Goal: Task Accomplishment & Management: Manage account settings

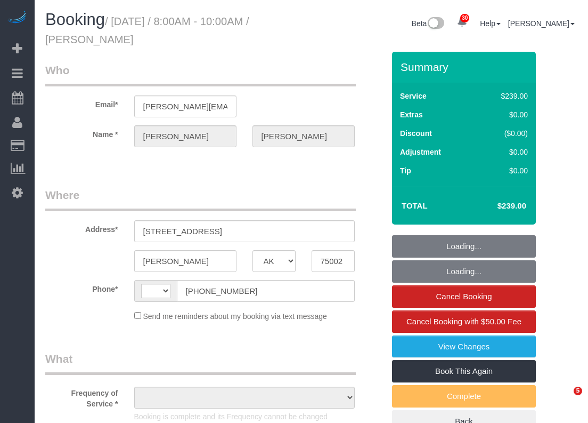
select select "[GEOGRAPHIC_DATA]"
select select "string:[GEOGRAPHIC_DATA]"
select select "object:1553"
select select "string:fspay-357a2bdf-588d-4ebd-bd09-76c8f1025c7a"
select select "3"
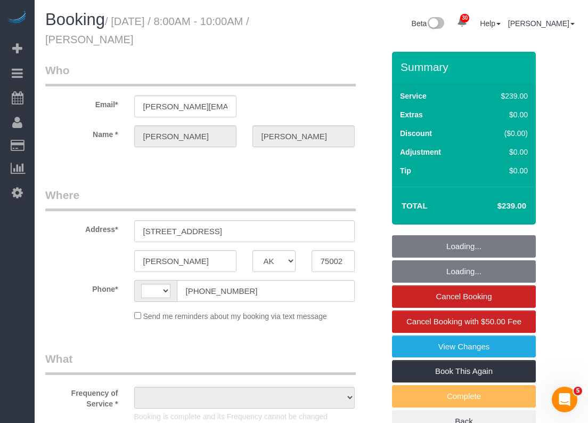
select select "spot1"
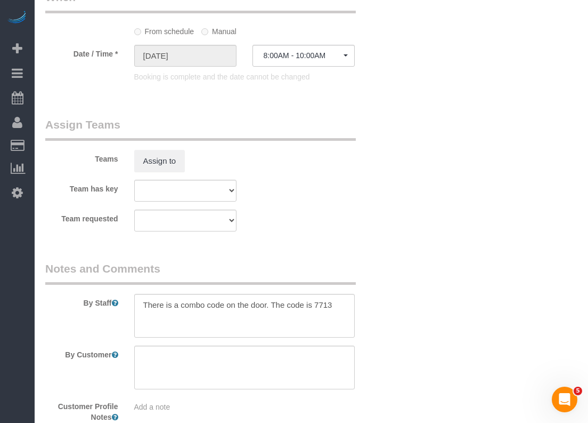
scroll to position [1242, 0]
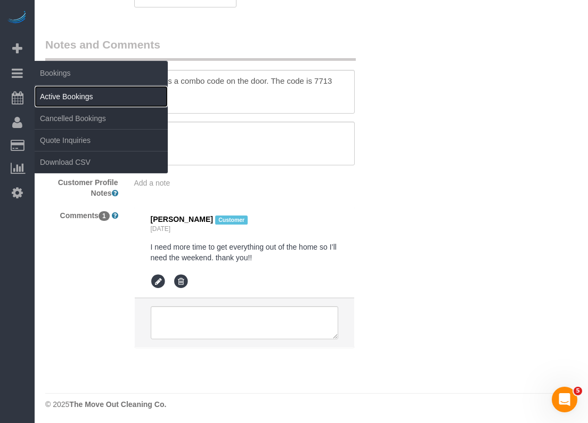
click at [48, 87] on link "Active Bookings" at bounding box center [101, 96] width 133 height 21
click at [54, 94] on link "Active Bookings" at bounding box center [101, 96] width 133 height 21
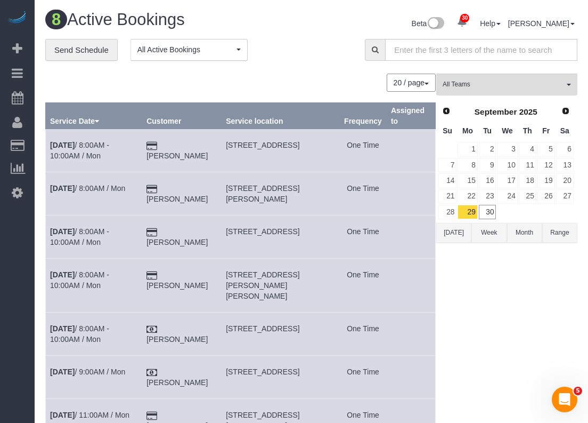
scroll to position [126, 0]
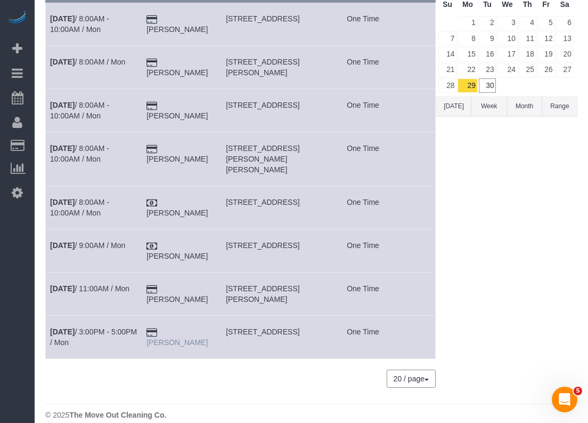
drag, startPoint x: 213, startPoint y: 320, endPoint x: 177, endPoint y: 319, distance: 36.3
click at [177, 319] on td "[PERSON_NAME]" at bounding box center [181, 337] width 79 height 43
copy link "[PERSON_NAME]"
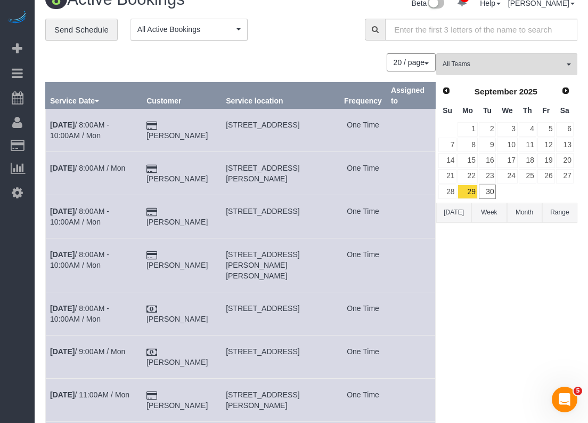
scroll to position [20, 0]
click at [490, 192] on link "30" at bounding box center [488, 192] width 18 height 14
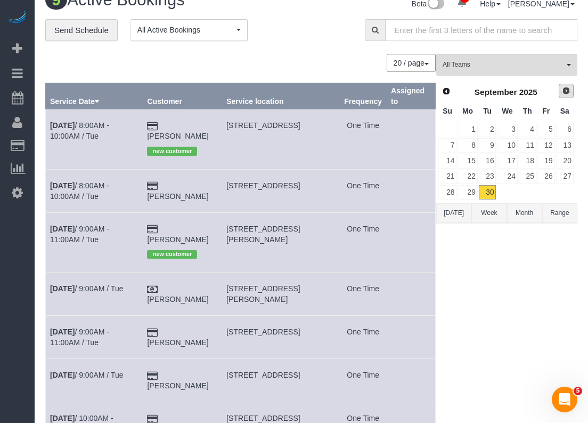
click at [570, 88] on span "Next" at bounding box center [566, 90] width 9 height 9
click at [514, 125] on link "1" at bounding box center [507, 130] width 20 height 14
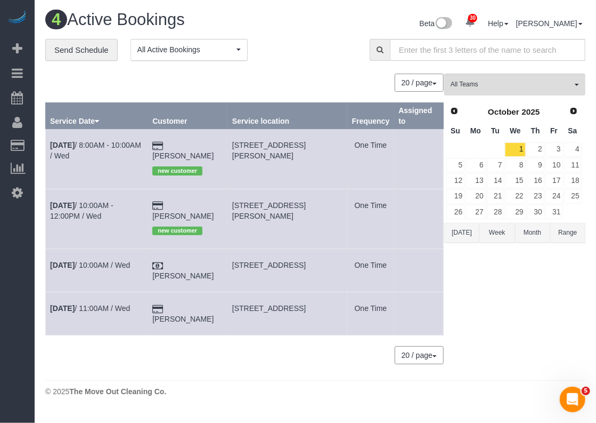
drag, startPoint x: 203, startPoint y: 158, endPoint x: 175, endPoint y: 138, distance: 34.3
click at [175, 138] on td "Melvin Mickens new customer" at bounding box center [188, 159] width 80 height 60
copy link "Melvin Mickens"
click at [102, 146] on link "Oct 1st / 8:00AM - 10:00AM / Wed" at bounding box center [95, 150] width 91 height 19
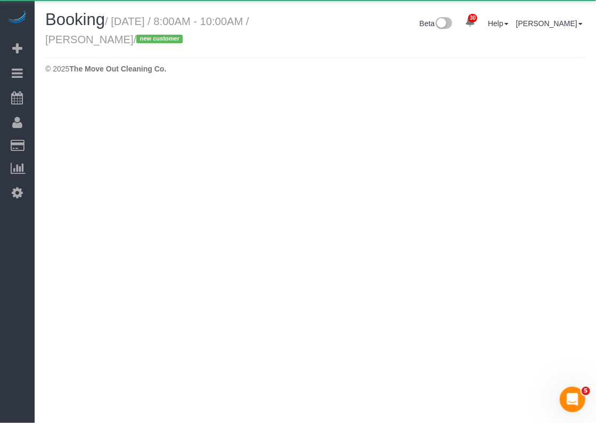
select select "[GEOGRAPHIC_DATA]"
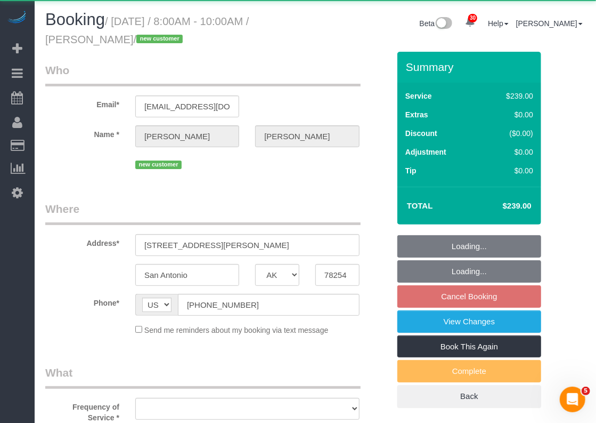
select select "object:2434"
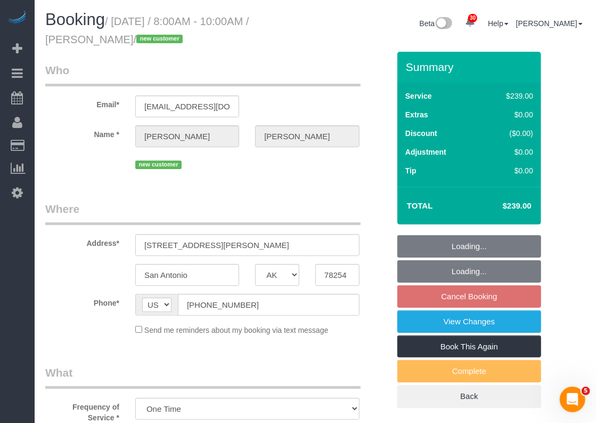
select select "string:fspay-4393c0e7-69ad-4241-aa47-19c1a8339866"
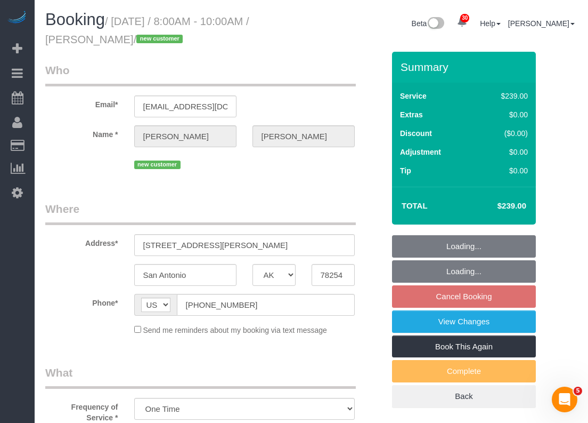
select select "object:2507"
select select "3"
select select "spot18"
click at [215, 111] on input "mmickens24@gmail.com" at bounding box center [185, 106] width 102 height 22
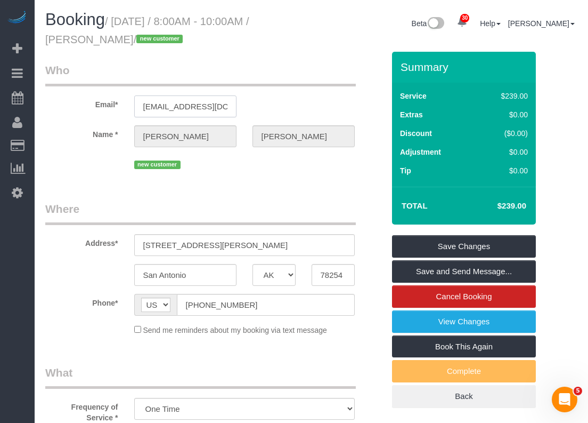
click at [215, 111] on input "mmickens24@gmail.com" at bounding box center [185, 106] width 102 height 22
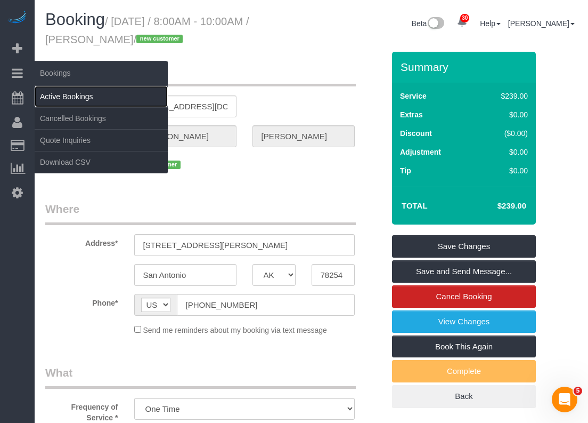
click at [42, 94] on link "Active Bookings" at bounding box center [101, 96] width 133 height 21
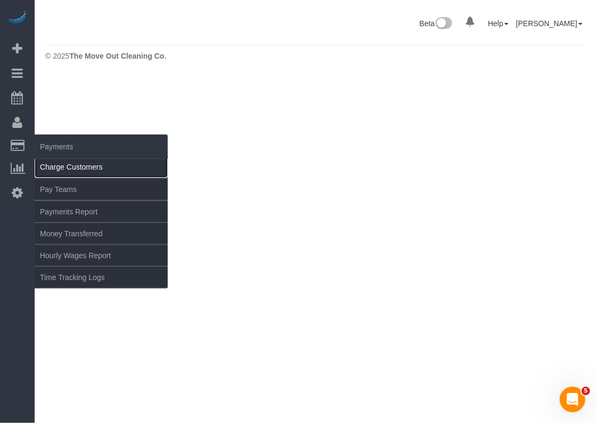
click at [55, 167] on link "Charge Customers" at bounding box center [101, 166] width 133 height 21
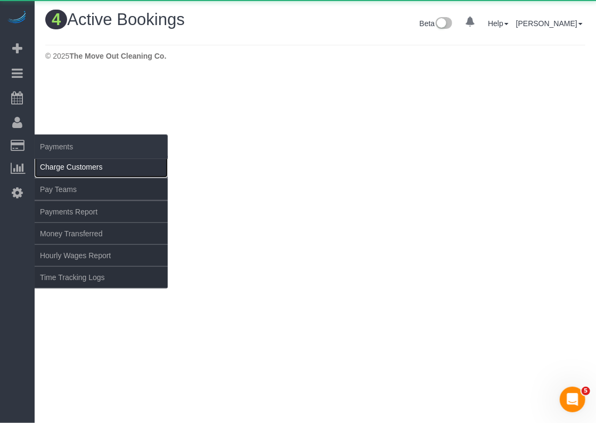
select select
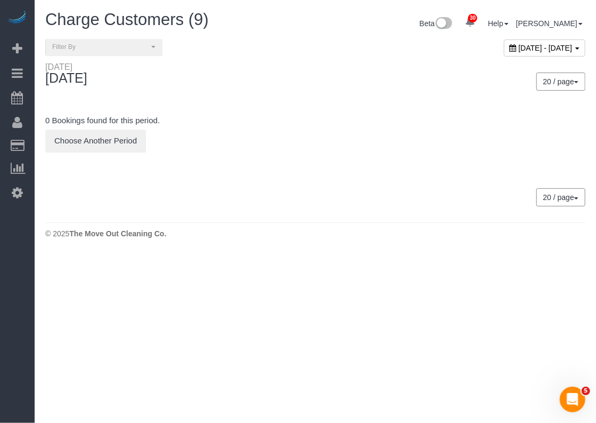
click at [507, 52] on div "[DATE] - [DATE]" at bounding box center [545, 47] width 82 height 17
type input "**********"
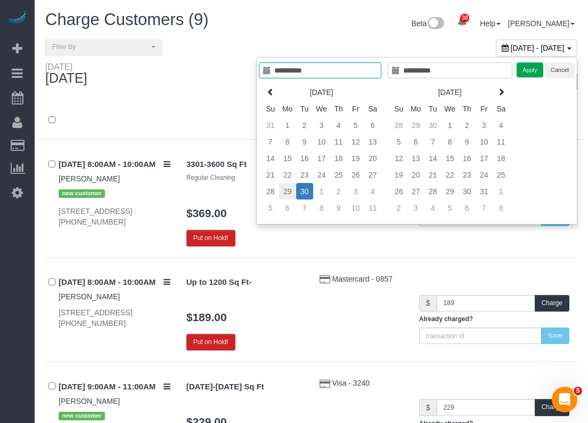
type input "**********"
click at [294, 190] on td "29" at bounding box center [287, 191] width 17 height 17
type input "**********"
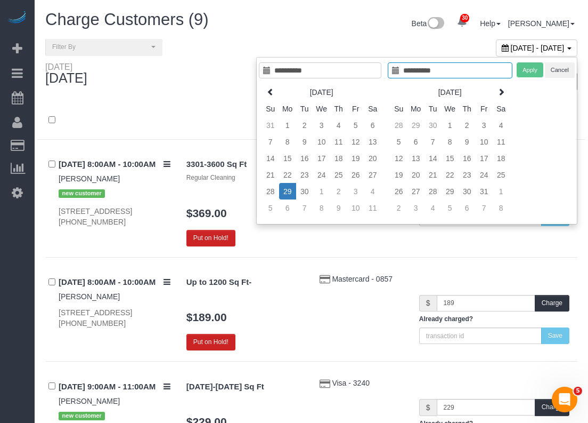
click at [294, 190] on td "29" at bounding box center [287, 191] width 17 height 17
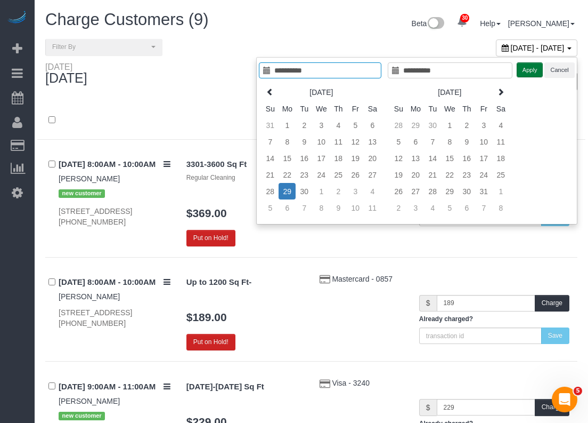
click at [531, 72] on button "Apply" at bounding box center [530, 69] width 27 height 15
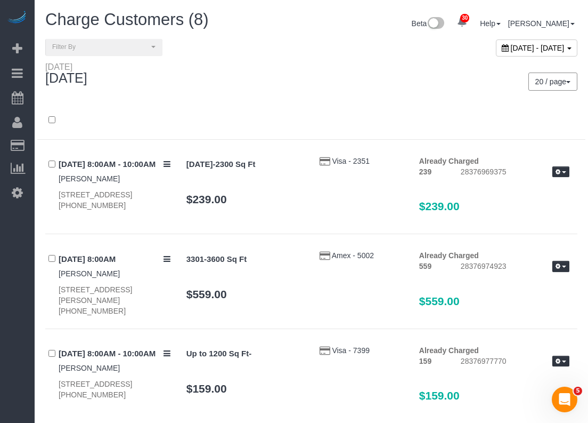
click at [514, 44] on span "September 29, 2025 - September 29, 2025" at bounding box center [538, 48] width 54 height 9
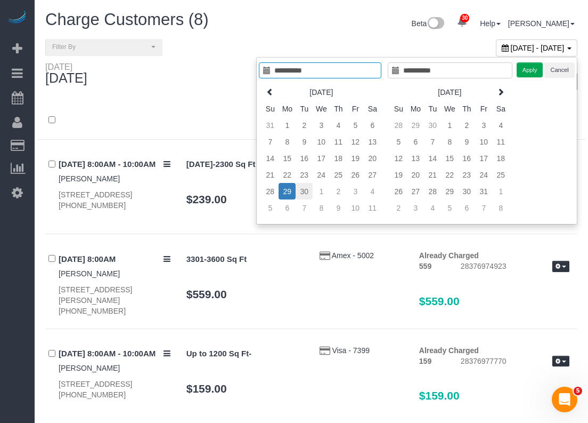
type input "**********"
click at [303, 188] on td "30" at bounding box center [304, 191] width 17 height 17
type input "**********"
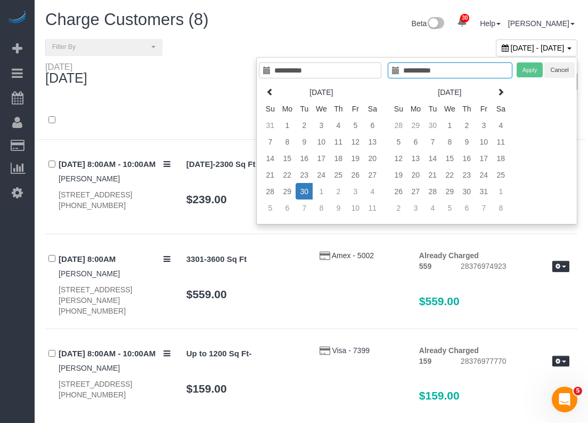
click at [303, 188] on td "30" at bounding box center [304, 191] width 17 height 17
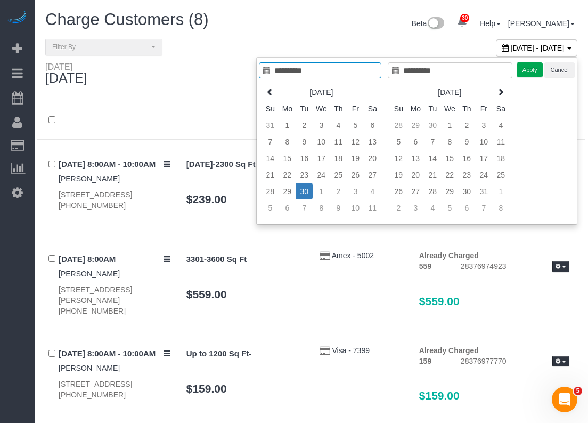
type input "**********"
click at [521, 73] on button "Apply" at bounding box center [530, 69] width 27 height 15
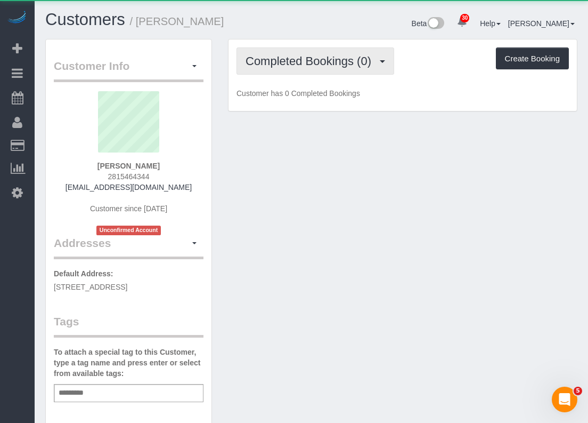
click at [361, 67] on button "Completed Bookings (0)" at bounding box center [316, 60] width 158 height 27
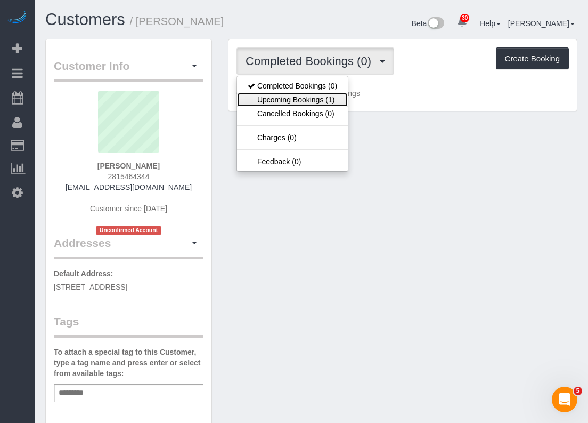
click at [330, 100] on link "Upcoming Bookings (1)" at bounding box center [292, 100] width 111 height 14
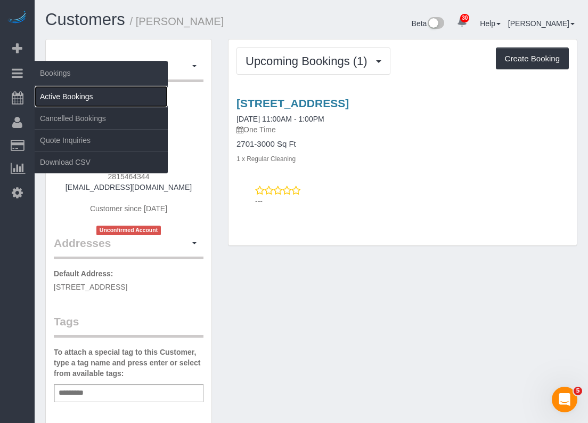
click at [47, 94] on link "Active Bookings" at bounding box center [101, 96] width 133 height 21
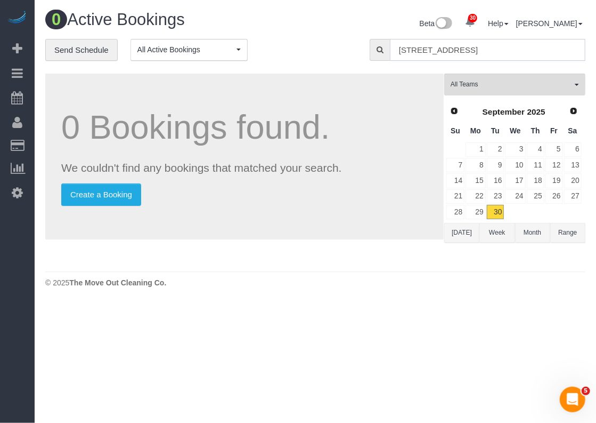
click at [478, 52] on input "[STREET_ADDRESS]" at bounding box center [488, 50] width 196 height 22
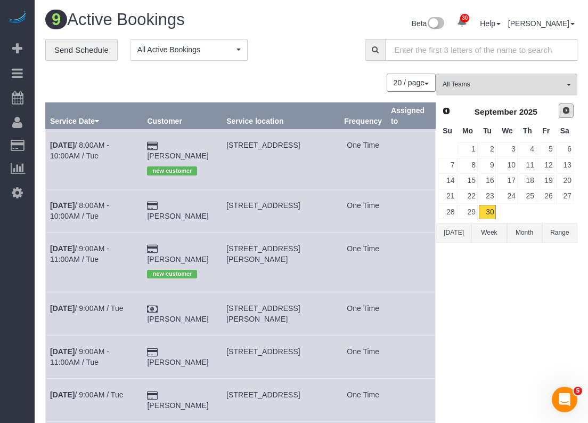
click at [564, 113] on span "Next" at bounding box center [566, 110] width 9 height 9
click at [531, 143] on link "2" at bounding box center [528, 149] width 18 height 14
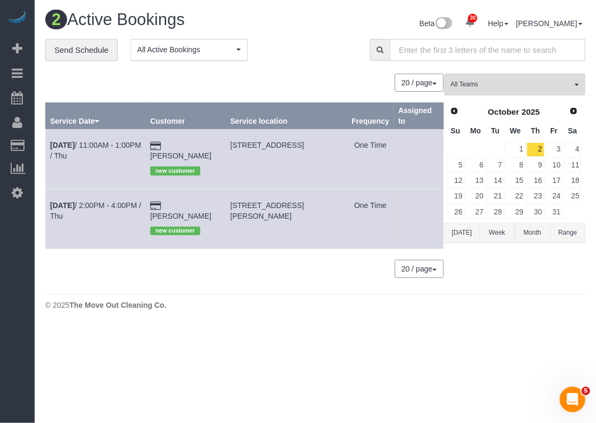
click at [441, 55] on input "text" at bounding box center [488, 50] width 196 height 22
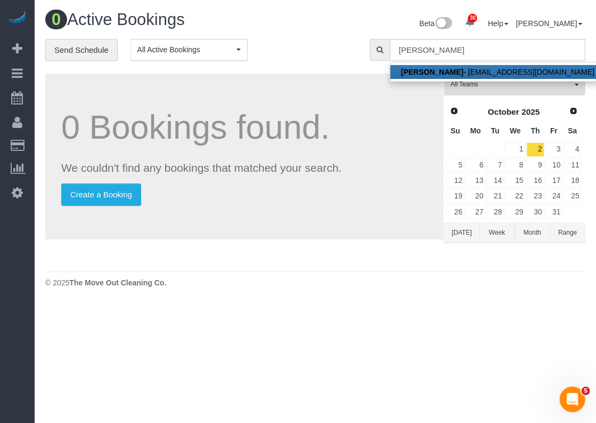
click at [438, 64] on ul "[PERSON_NAME] - [EMAIL_ADDRESS][DOMAIN_NAME]" at bounding box center [498, 72] width 216 height 20
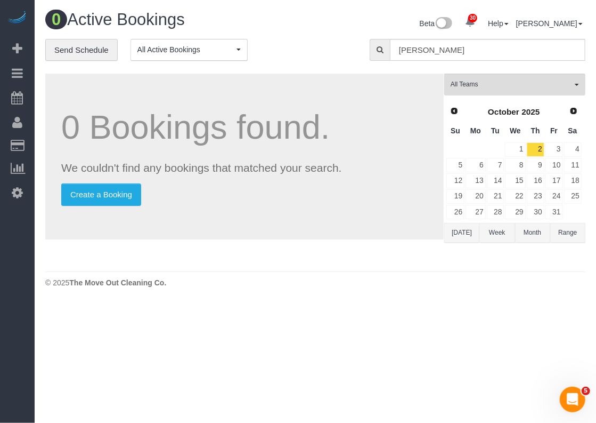
click at [438, 69] on div "**********" at bounding box center [315, 55] width 556 height 33
click at [451, 49] on input "[PERSON_NAME]" at bounding box center [488, 50] width 196 height 22
click at [454, 59] on input "[PERSON_NAME]" at bounding box center [488, 50] width 196 height 22
click at [462, 55] on input "[PERSON_NAME]" at bounding box center [488, 50] width 196 height 22
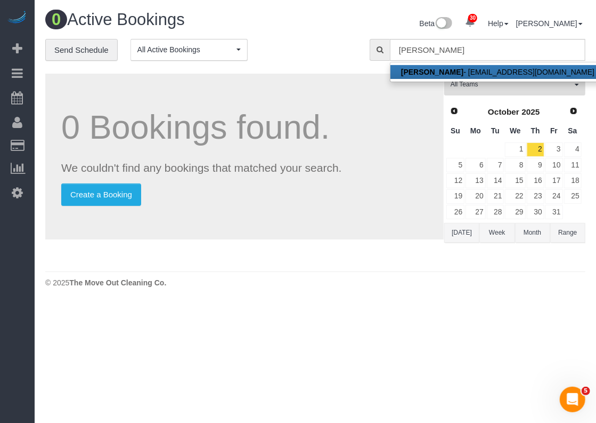
click at [461, 69] on link "[PERSON_NAME] - [EMAIL_ADDRESS][DOMAIN_NAME]" at bounding box center [498, 72] width 215 height 14
type input "[EMAIL_ADDRESS][DOMAIN_NAME]"
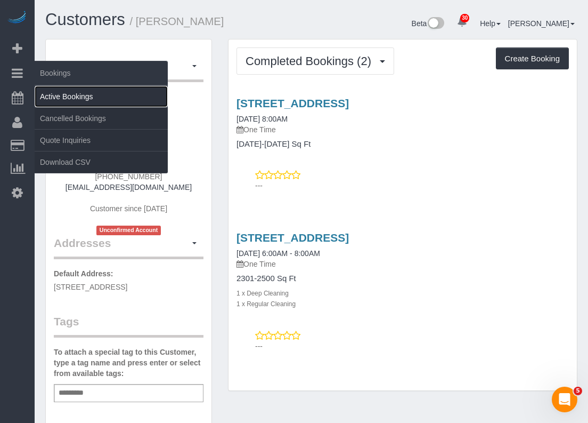
click at [50, 100] on link "Active Bookings" at bounding box center [101, 96] width 133 height 21
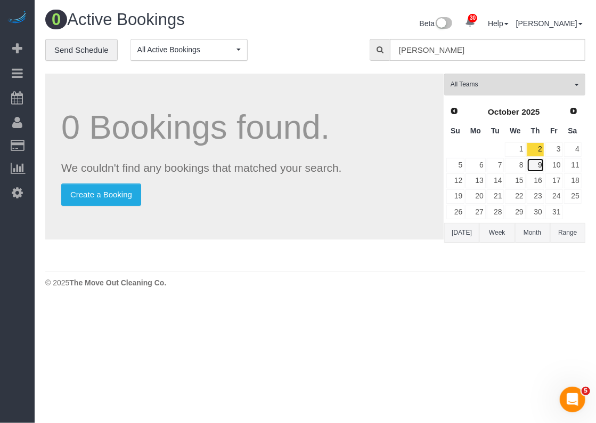
click at [538, 163] on link "9" at bounding box center [536, 165] width 18 height 14
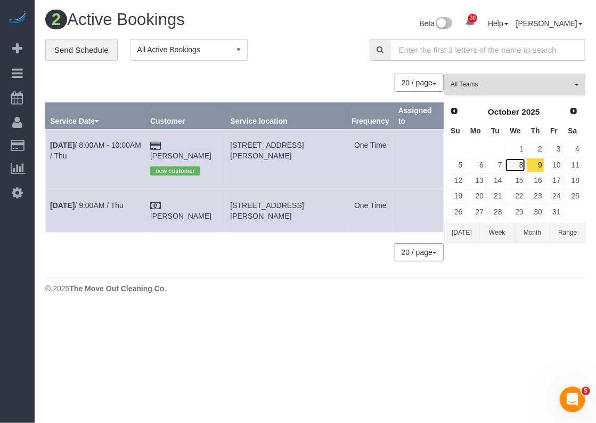
click at [522, 167] on link "8" at bounding box center [515, 165] width 20 height 14
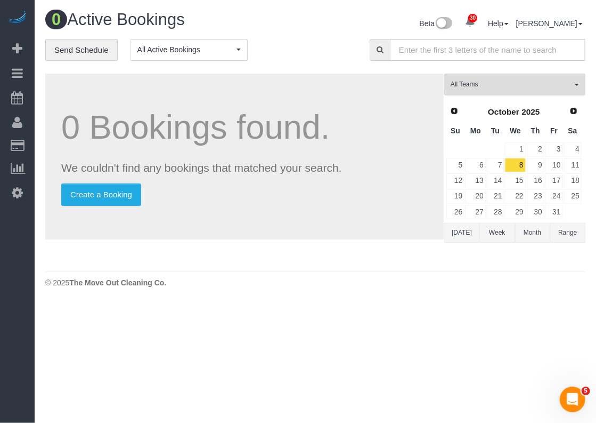
click at [504, 168] on td "7" at bounding box center [496, 164] width 19 height 15
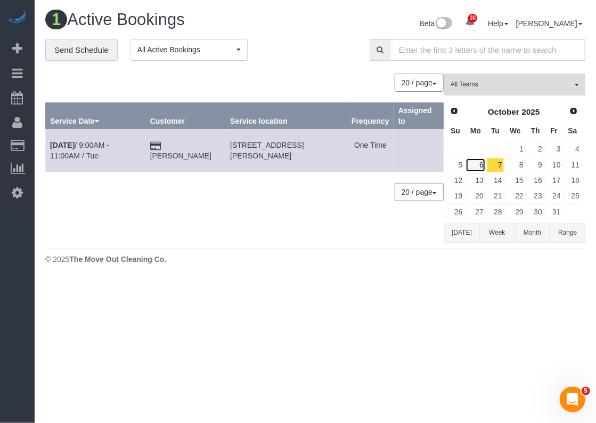
click at [480, 168] on link "6" at bounding box center [476, 165] width 20 height 14
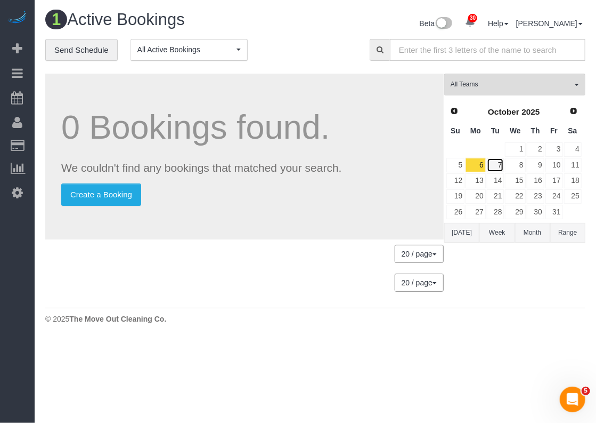
click at [495, 164] on link "7" at bounding box center [496, 165] width 18 height 14
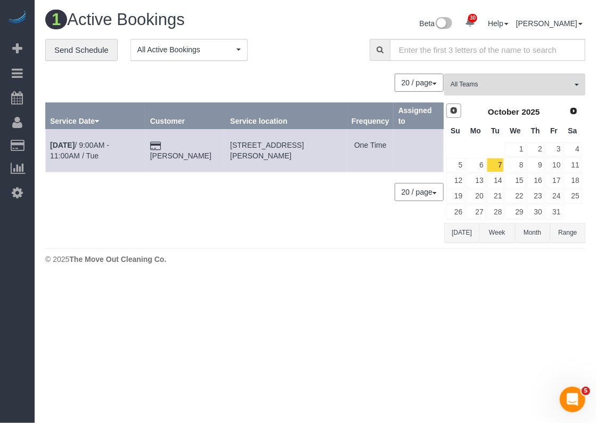
click at [450, 110] on span "Prev" at bounding box center [454, 110] width 9 height 9
click at [494, 205] on link "30" at bounding box center [496, 212] width 18 height 14
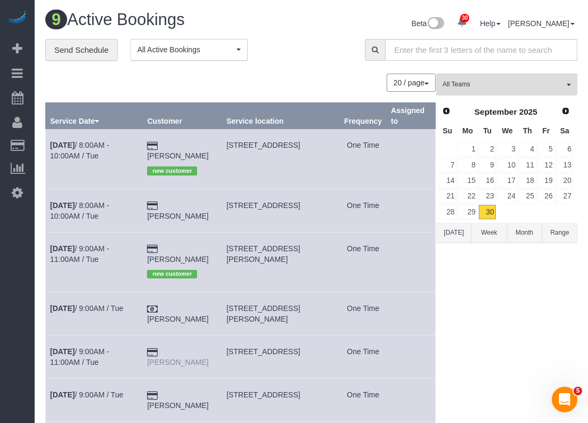
drag, startPoint x: 223, startPoint y: 327, endPoint x: 172, endPoint y: 327, distance: 51.2
click at [172, 335] on td "[PERSON_NAME]" at bounding box center [182, 356] width 79 height 43
copy link "[PERSON_NAME]"
click at [108, 390] on link "[DATE] 9:00AM / Tue" at bounding box center [86, 394] width 73 height 9
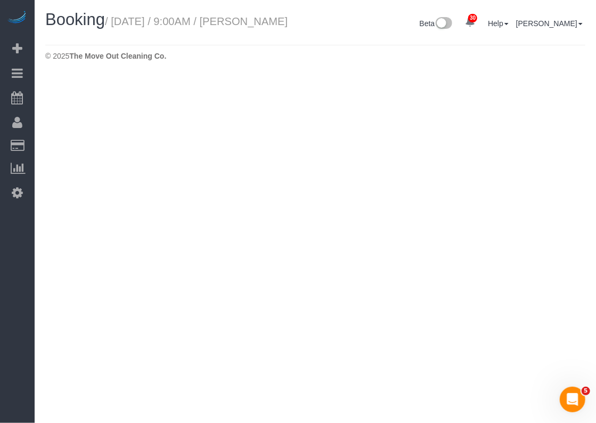
select select "[GEOGRAPHIC_DATA]"
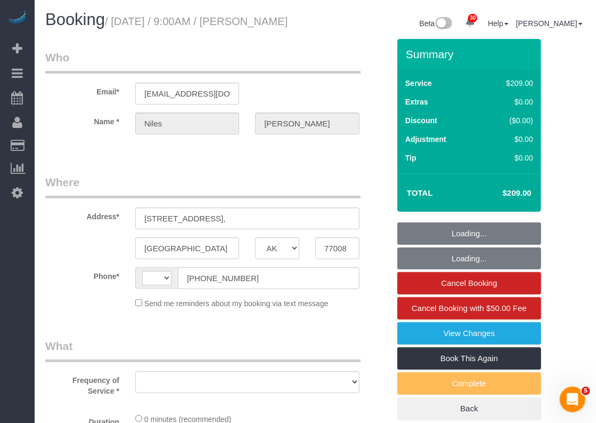
select select "string:[GEOGRAPHIC_DATA]"
select select "object:2758"
select select "string:fspay-1cd2aa13-f9e2-45fe-aa4d-4e08ef41f4f7"
select select "object:2831"
select select "3"
